Goal: Task Accomplishment & Management: Manage account settings

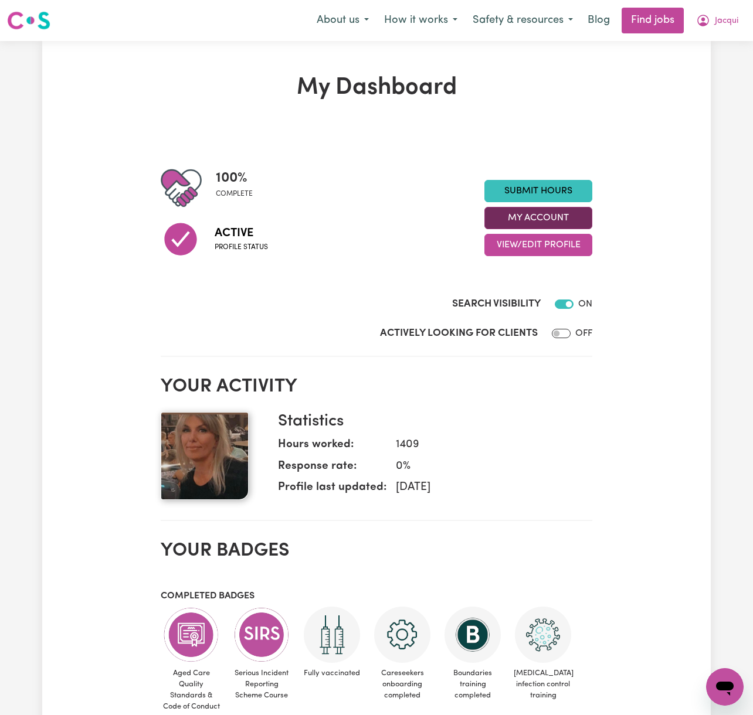
click at [536, 223] on button "My Account" at bounding box center [538, 218] width 108 height 22
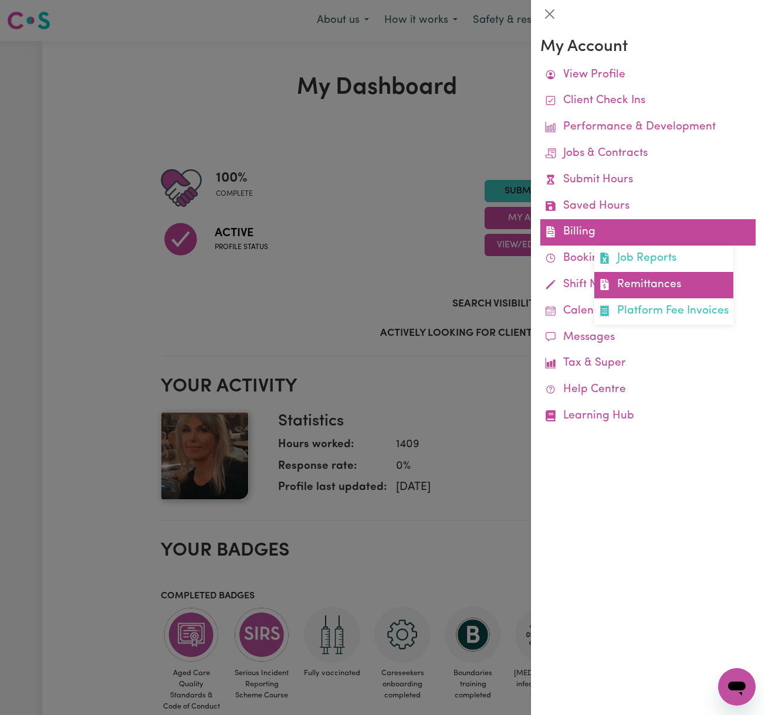
click at [606, 296] on link "Remittances" at bounding box center [663, 285] width 139 height 26
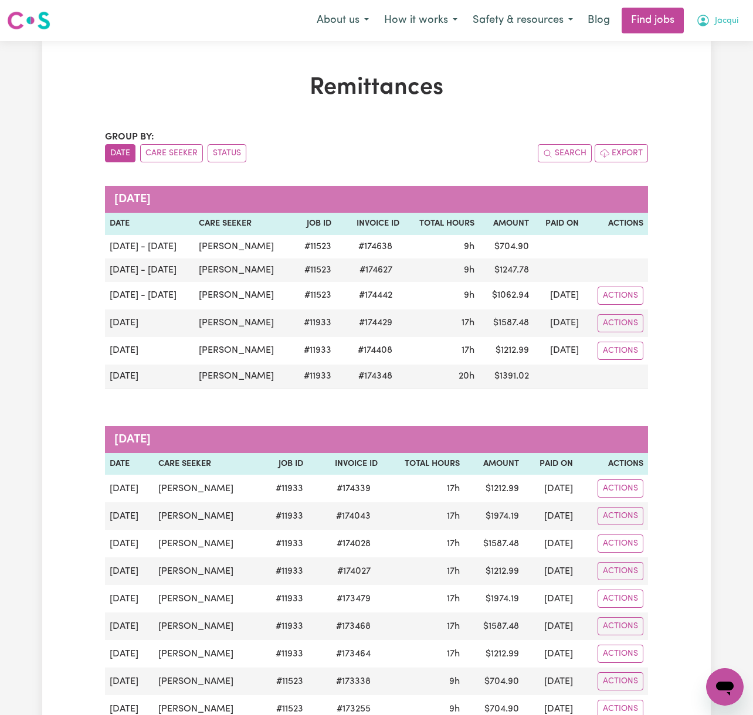
click at [712, 20] on button "Jacqui" at bounding box center [716, 20] width 57 height 25
click at [735, 88] on link "Logout" at bounding box center [699, 90] width 93 height 22
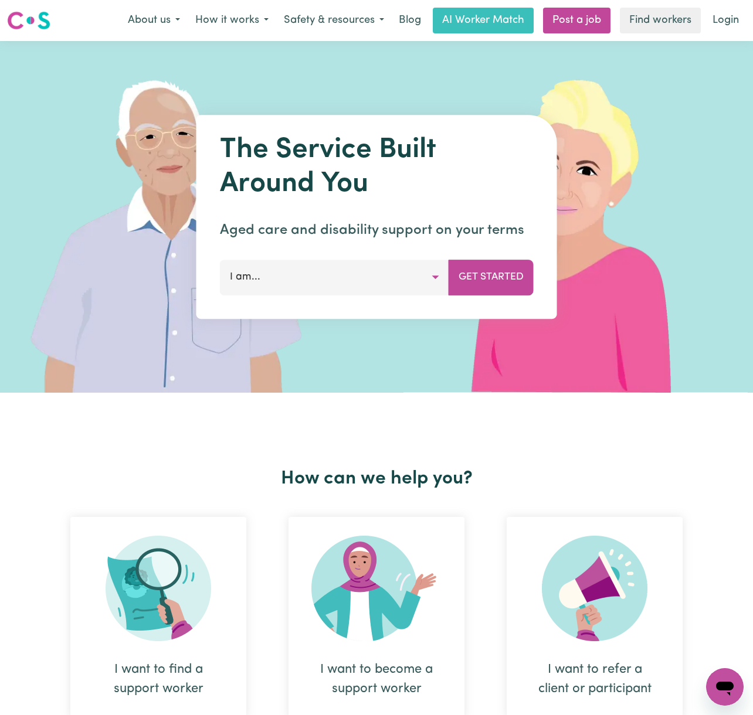
click at [733, 34] on nav "Menu About us How it works Safety & resources Blog AI Worker Match Post a job F…" at bounding box center [376, 20] width 753 height 41
click at [728, 23] on link "Login" at bounding box center [726, 21] width 40 height 26
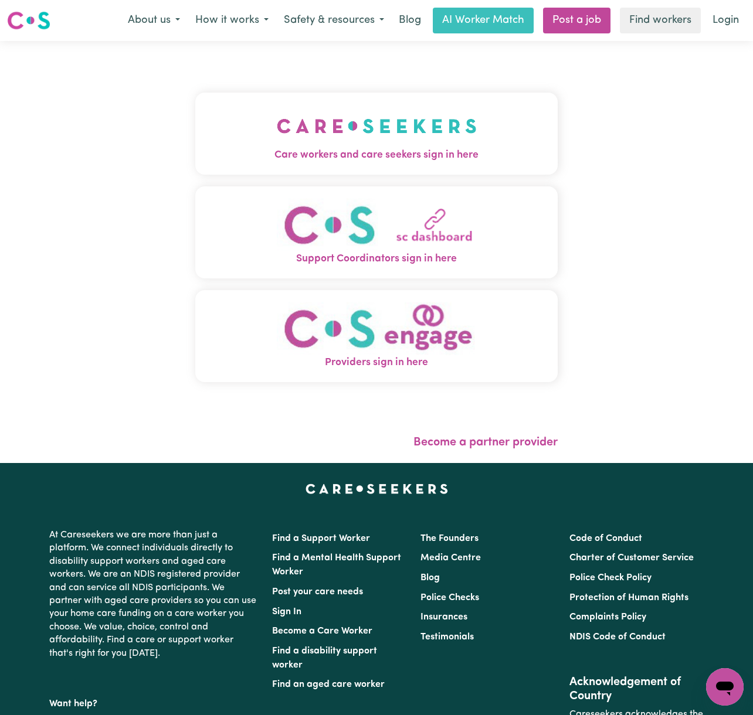
click at [310, 140] on img "Care workers and care seekers sign in here" at bounding box center [377, 125] width 200 height 43
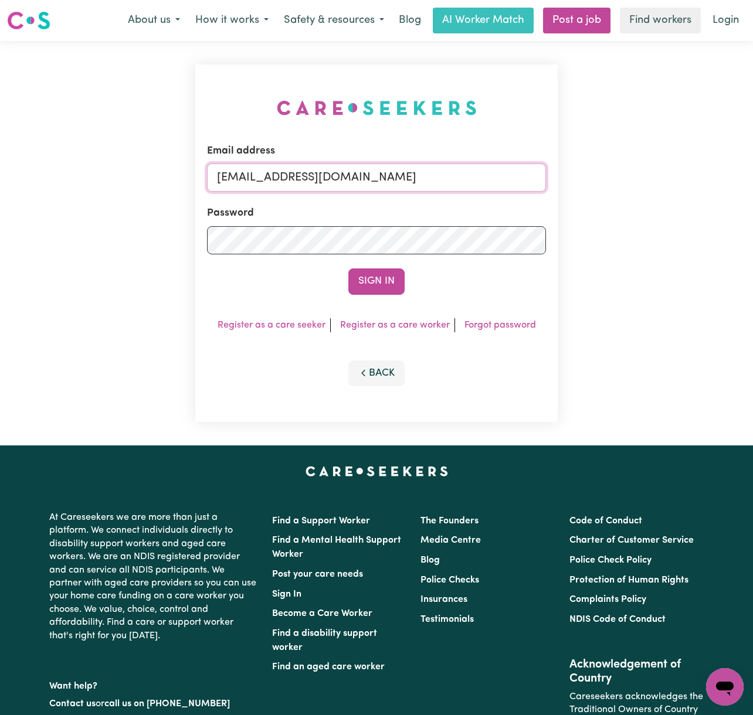
click at [304, 186] on input "[EMAIL_ADDRESS][DOMAIN_NAME]" at bounding box center [376, 178] width 339 height 28
drag, startPoint x: 276, startPoint y: 174, endPoint x: 644, endPoint y: 174, distance: 368.3
click at [644, 174] on div "Email address [EMAIL_ADDRESS][DOMAIN_NAME] Password Sign In Register as a care …" at bounding box center [376, 243] width 753 height 405
type input "superuser~[EMAIL_ADDRESS][DOMAIN_NAME]"
click at [348, 269] on button "Sign In" at bounding box center [376, 282] width 56 height 26
